Goal: Information Seeking & Learning: Learn about a topic

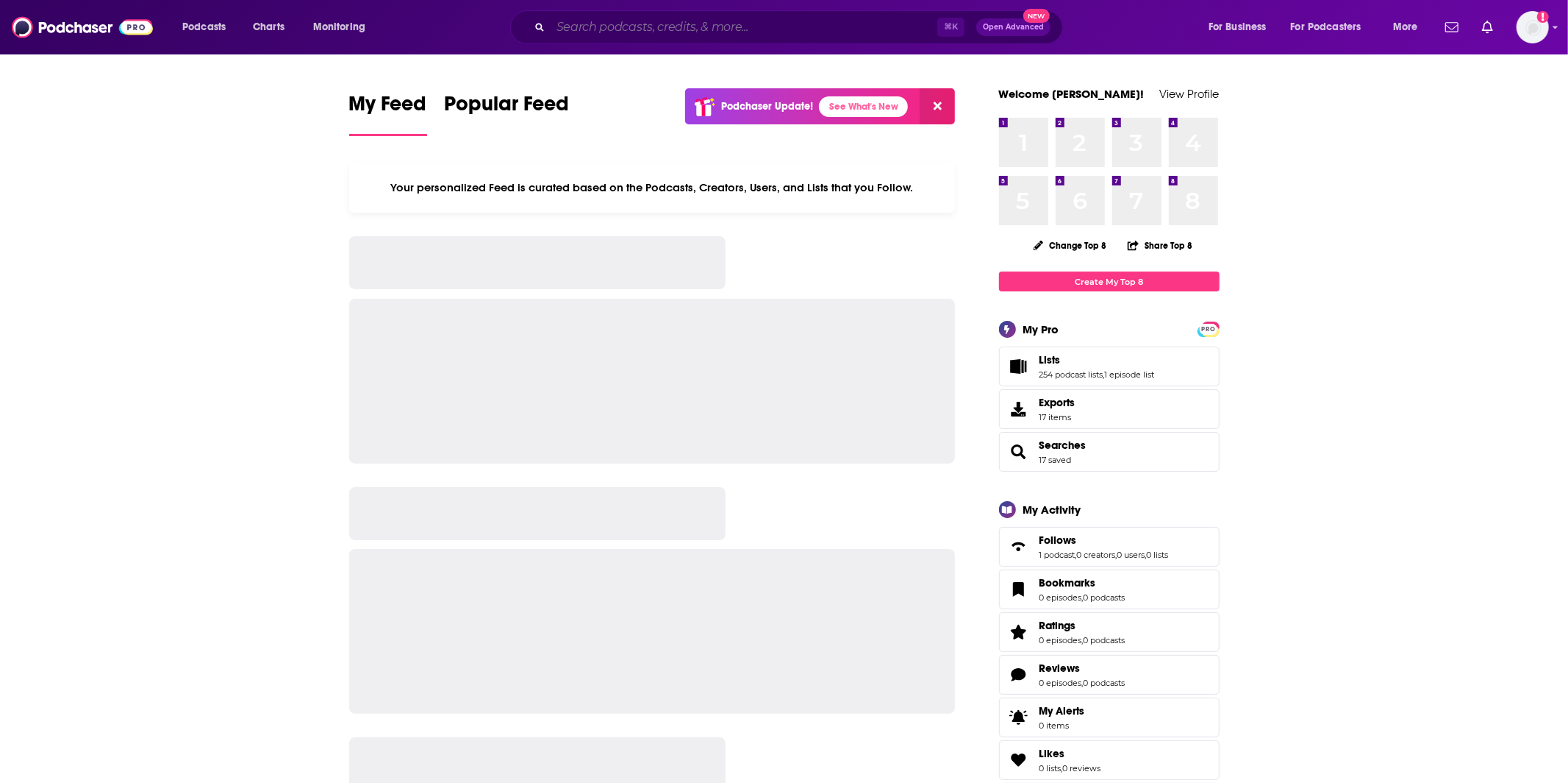
click at [653, 32] on input "Search podcasts, credits, & more..." at bounding box center [744, 27] width 386 height 24
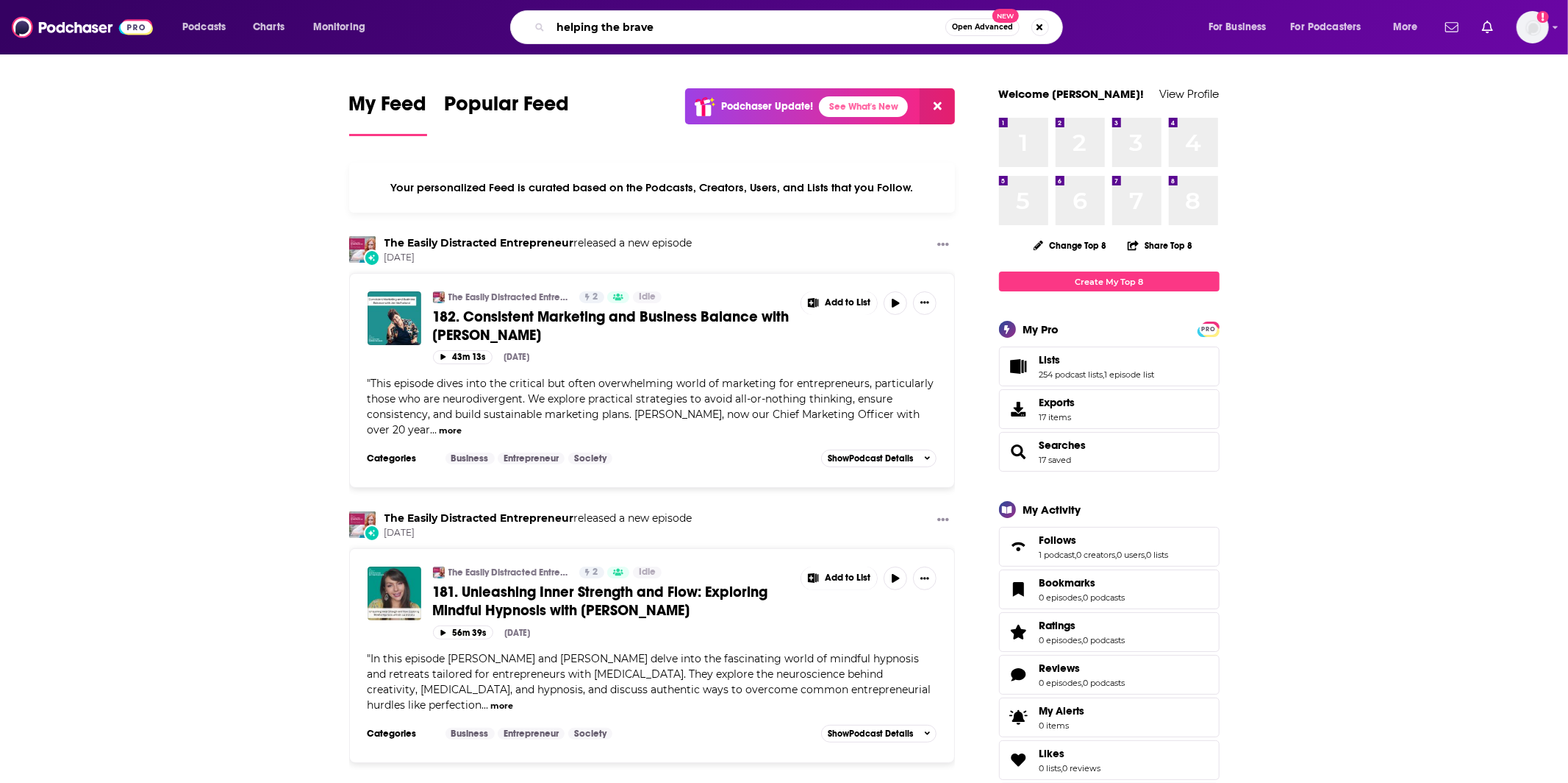
type input "helping the brave"
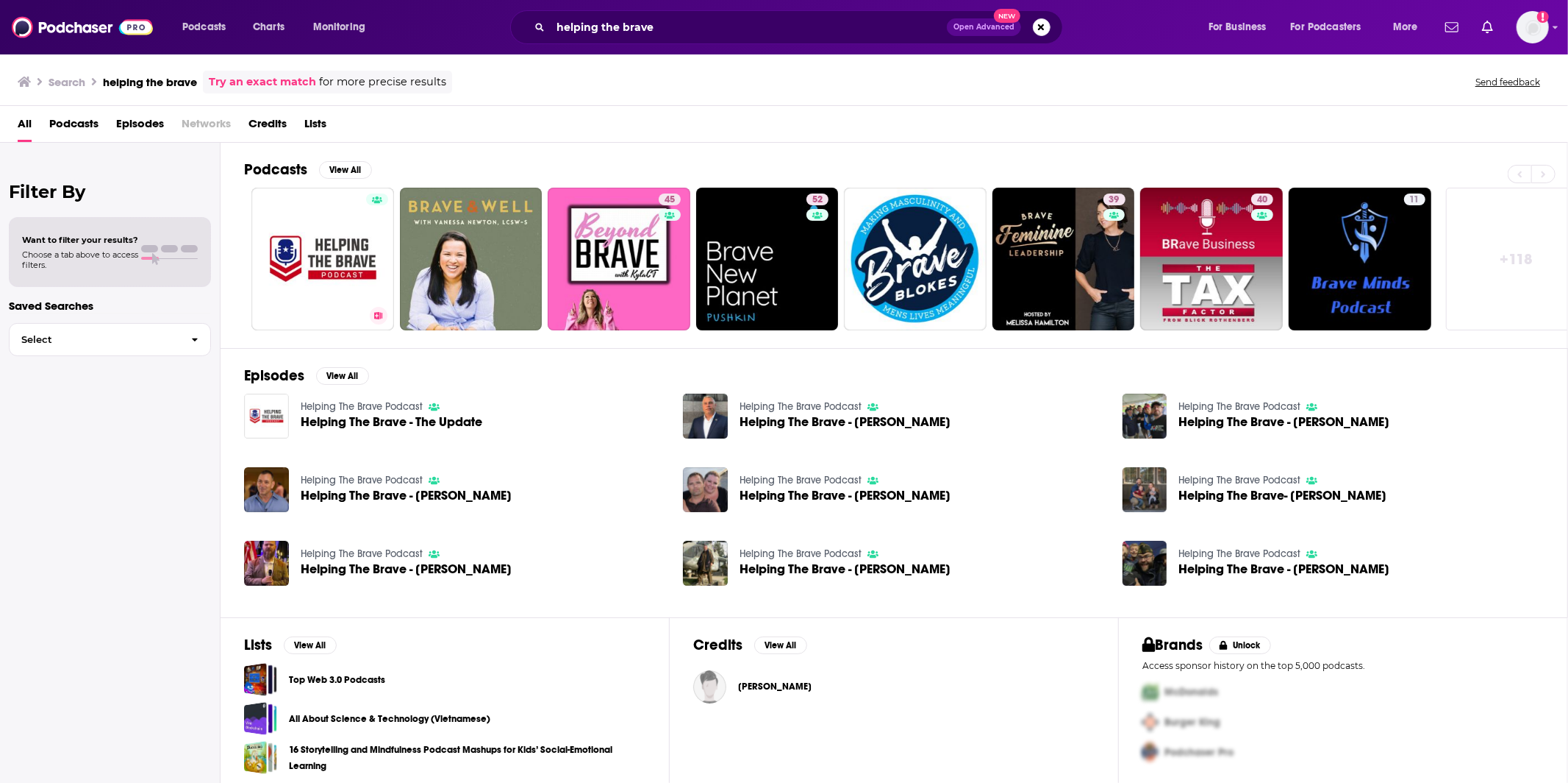
click at [319, 272] on link "Helping The Brave Podcast" at bounding box center [323, 259] width 143 height 143
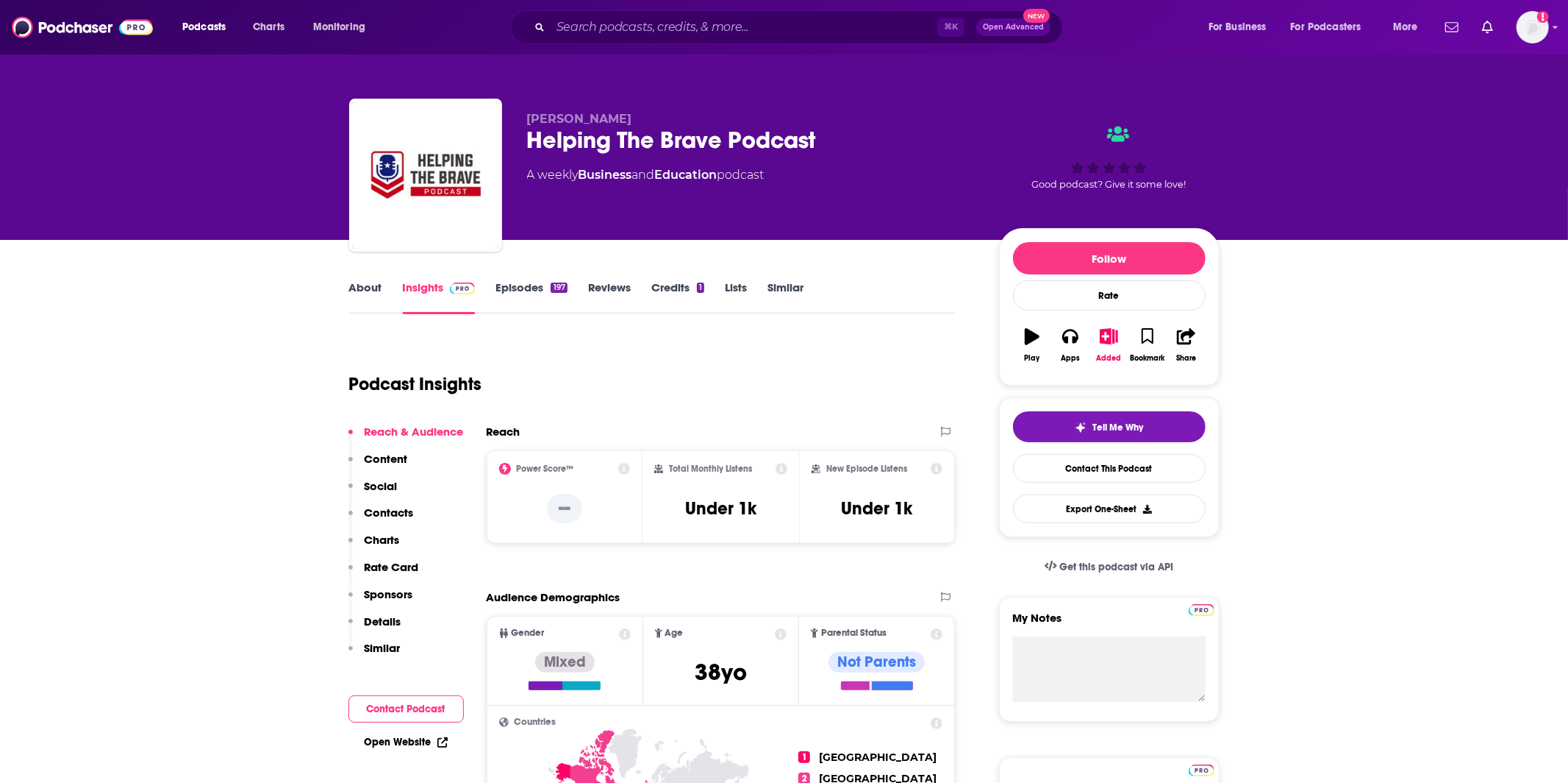
click at [379, 297] on link "About" at bounding box center [366, 297] width 33 height 34
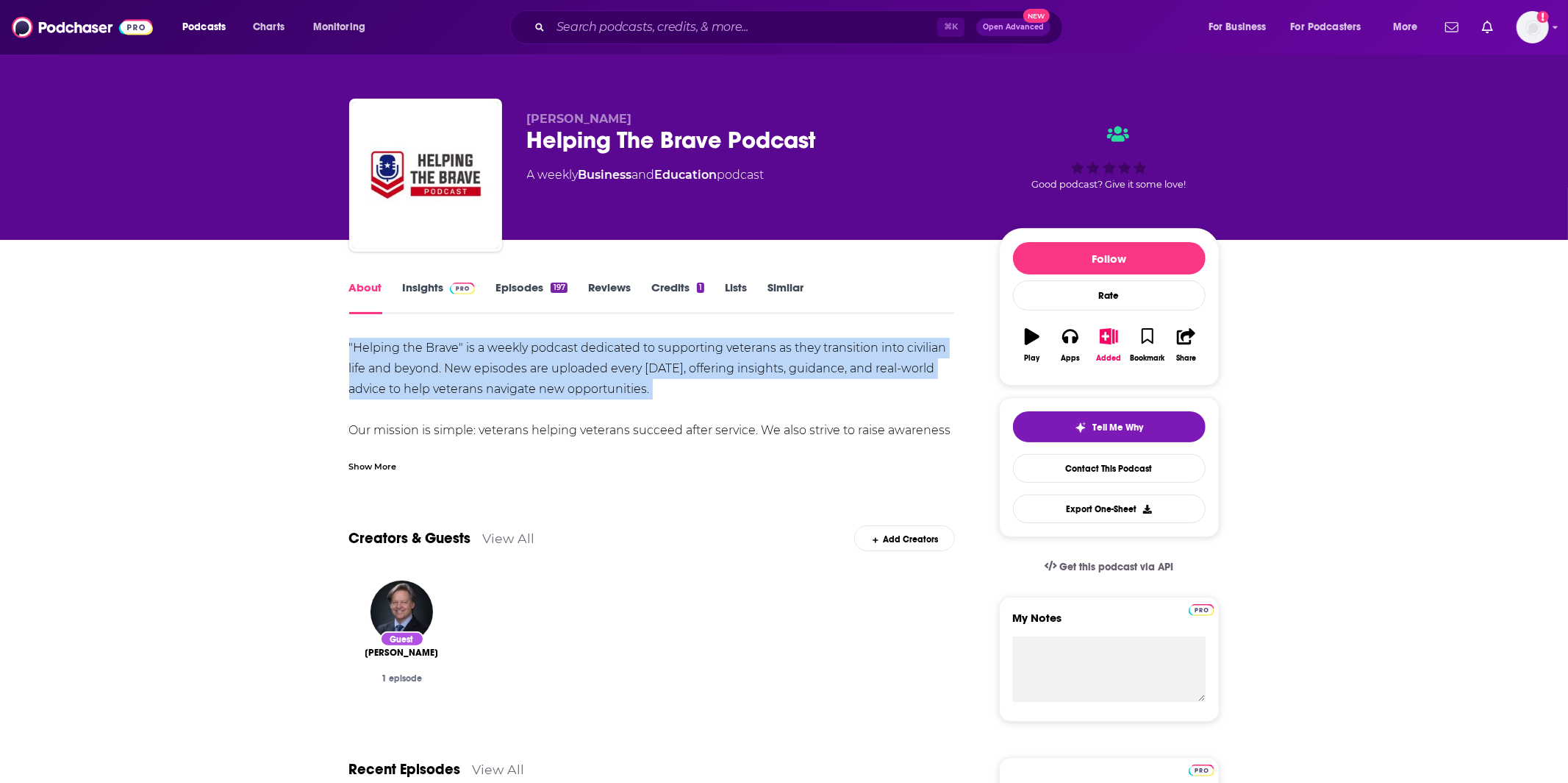
drag, startPoint x: 340, startPoint y: 339, endPoint x: 515, endPoint y: 415, distance: 190.8
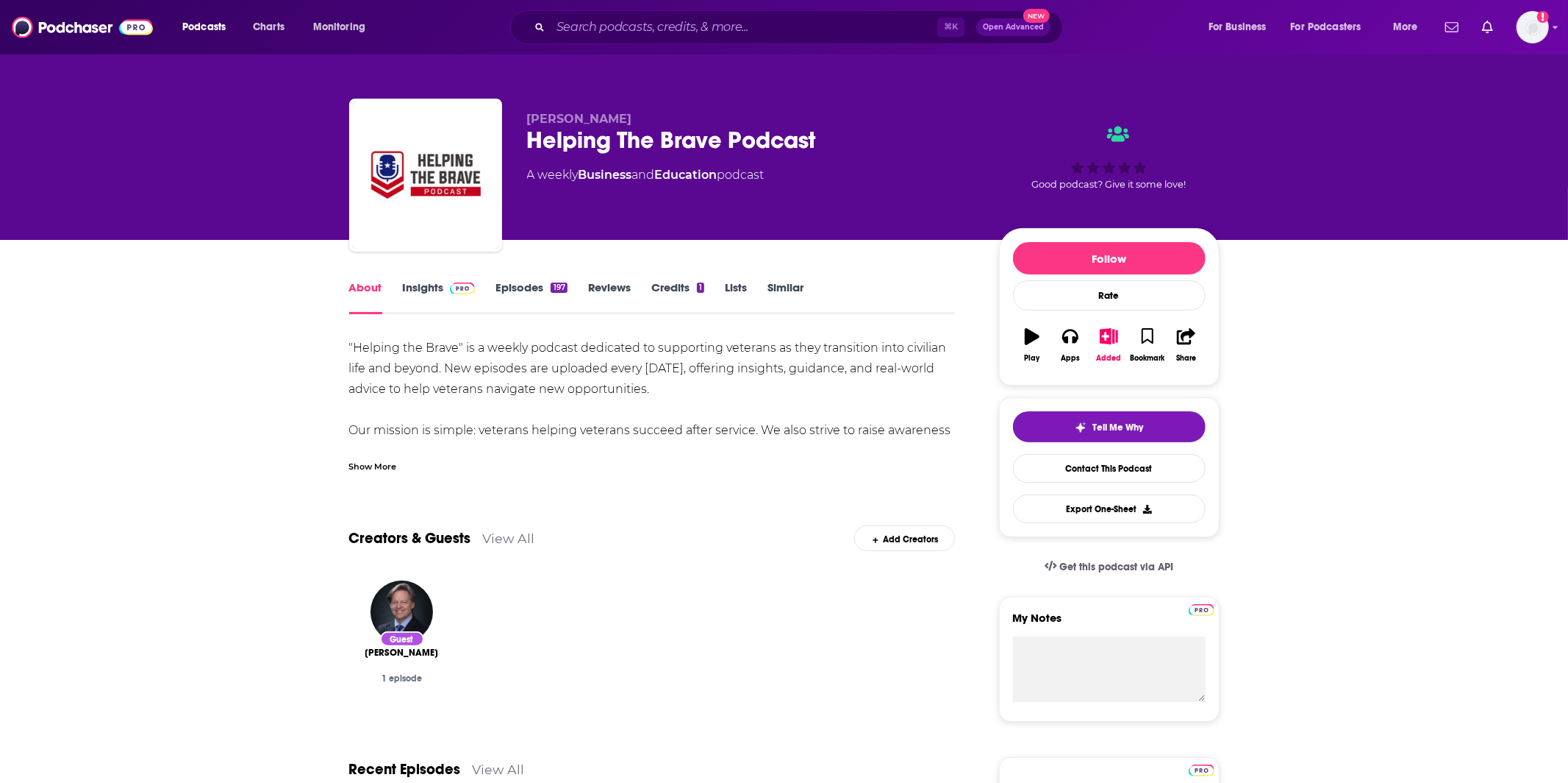
click at [389, 464] on div "Show More" at bounding box center [373, 465] width 48 height 14
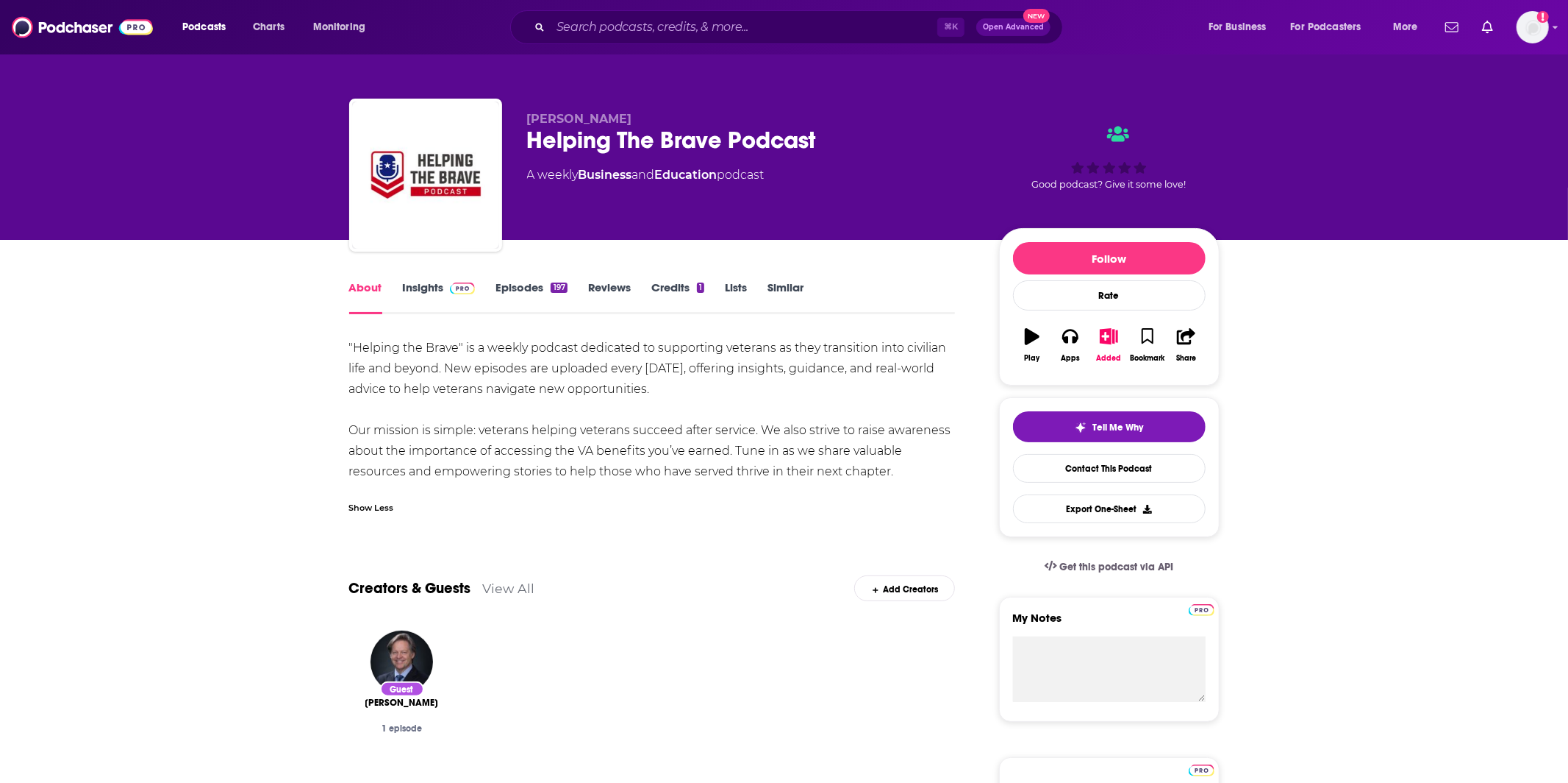
drag, startPoint x: 916, startPoint y: 474, endPoint x: 327, endPoint y: 348, distance: 602.3
copy div ""Helping the Brave" is a weekly podcast dedicated to supporting veterans as the…"
click at [1073, 359] on div "Apps" at bounding box center [1071, 359] width 19 height 9
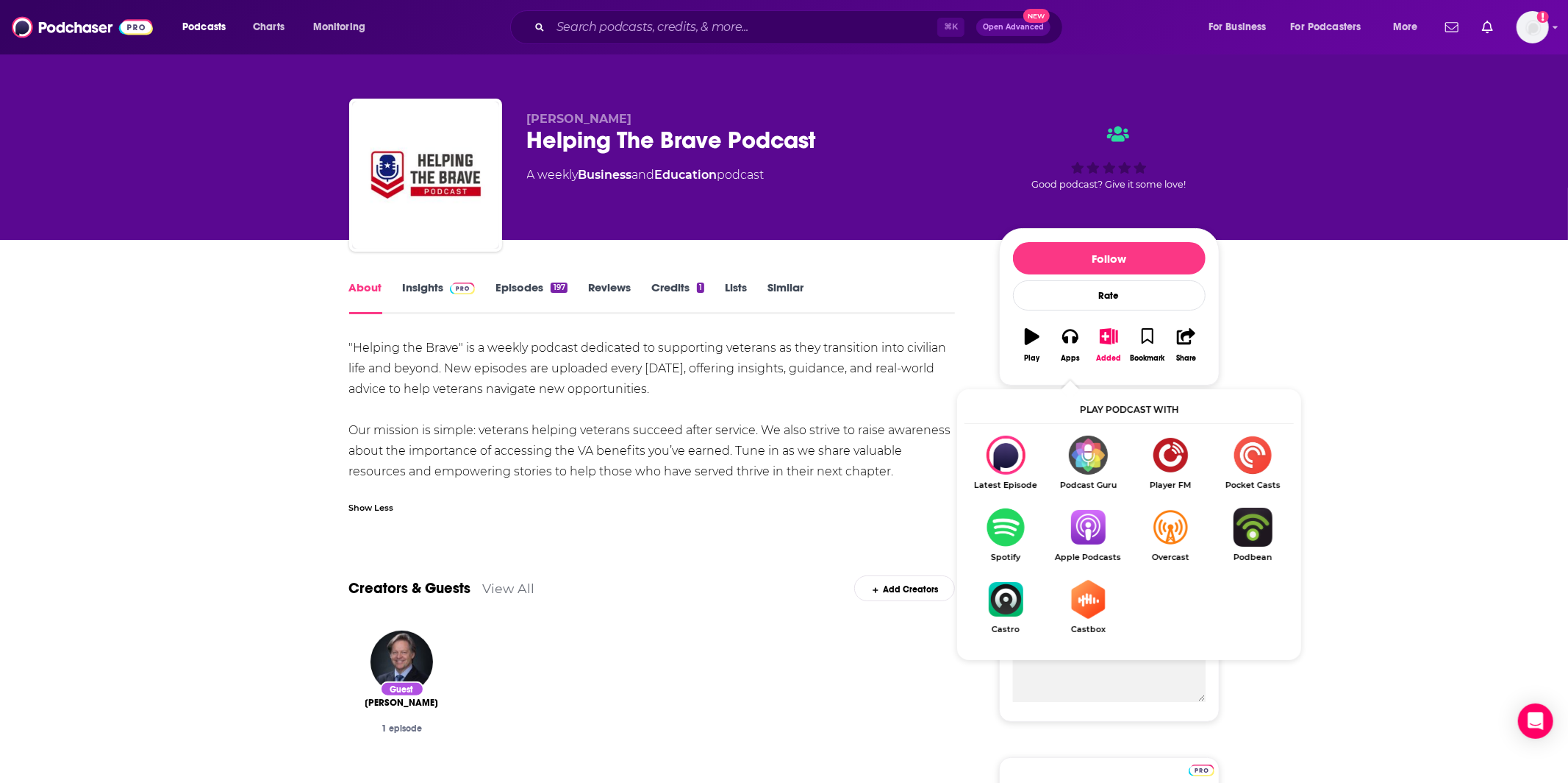
click at [1080, 538] on img "Show Listen On dropdown" at bounding box center [1088, 527] width 82 height 39
